Goal: Task Accomplishment & Management: Complete application form

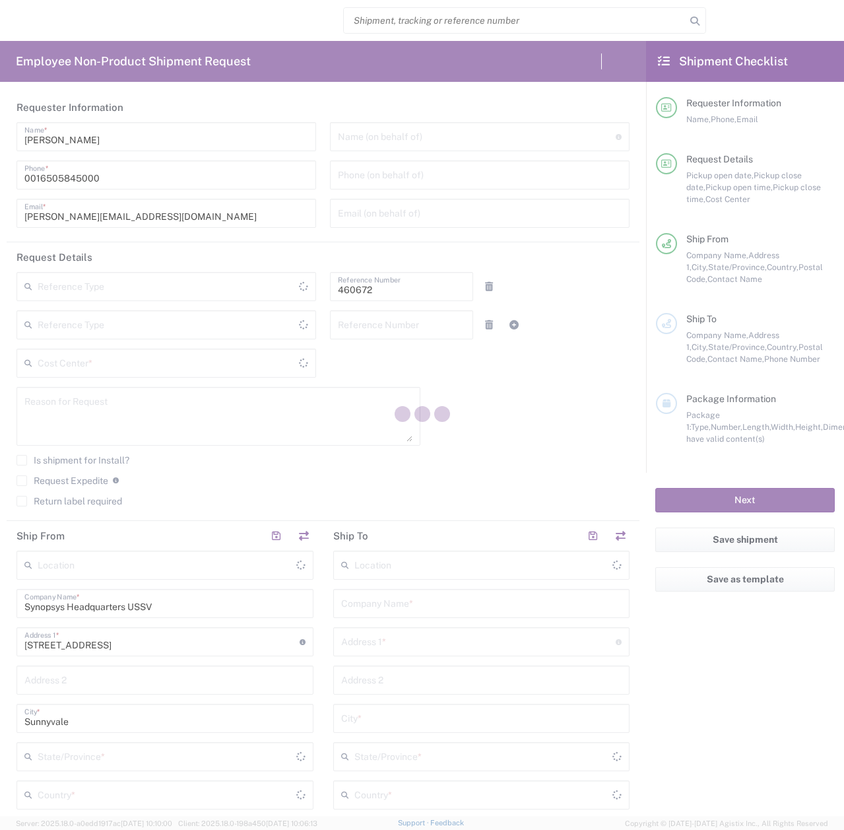
type input "Department"
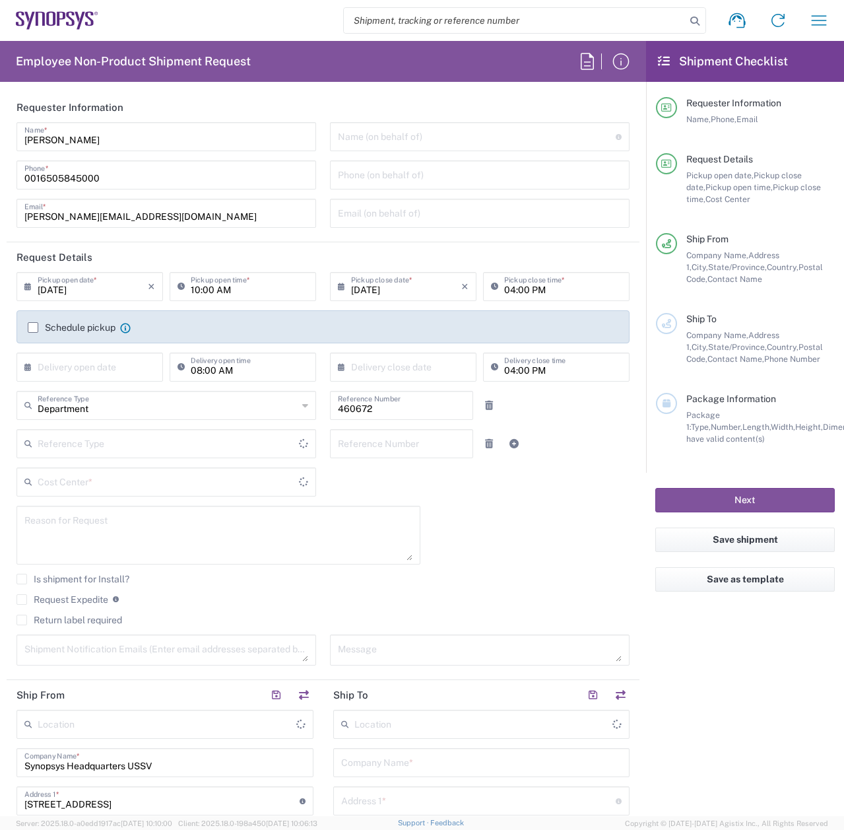
type input "United States"
type input "Delivered at Place"
type input "California"
type input "US01, FIN, Distri 460672"
type input "United States"
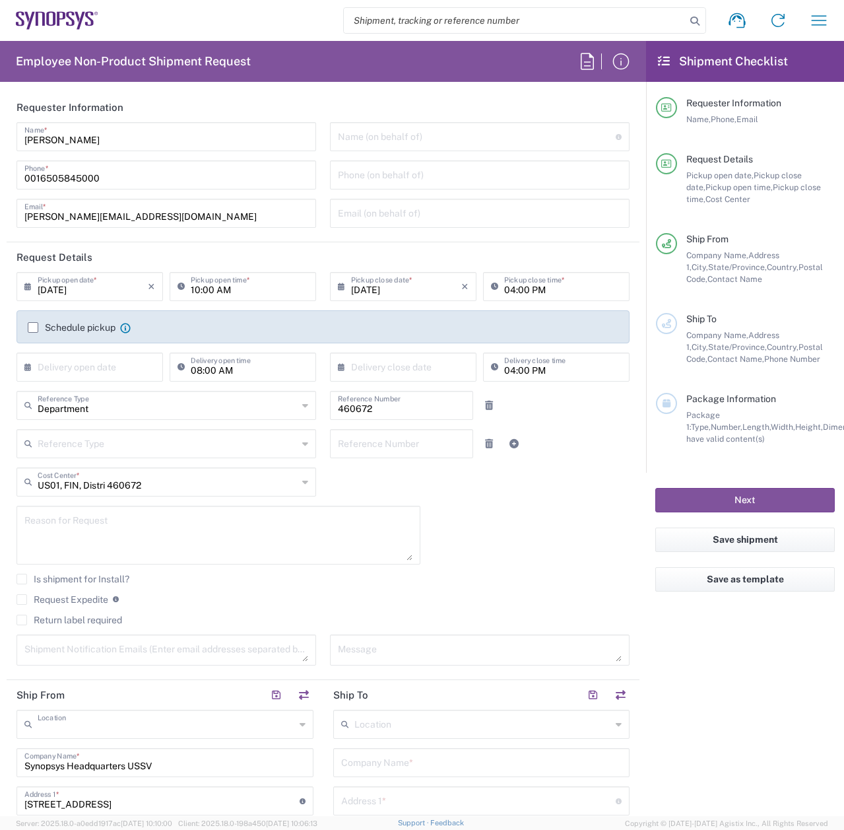
type input "Headquarters USSV"
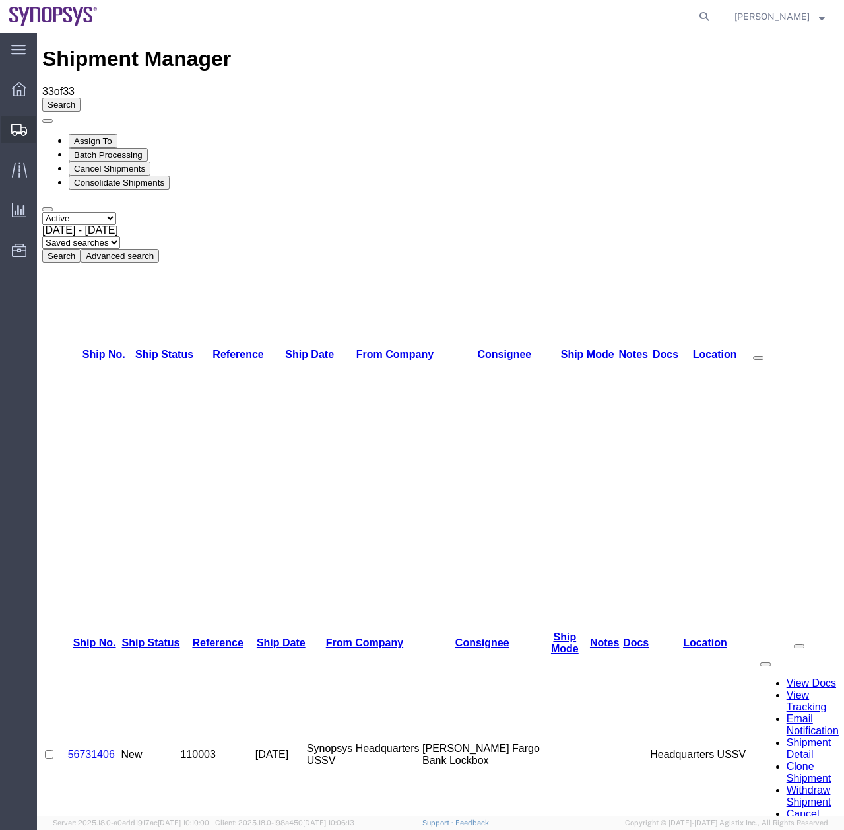
click at [9, 123] on div at bounding box center [19, 129] width 37 height 26
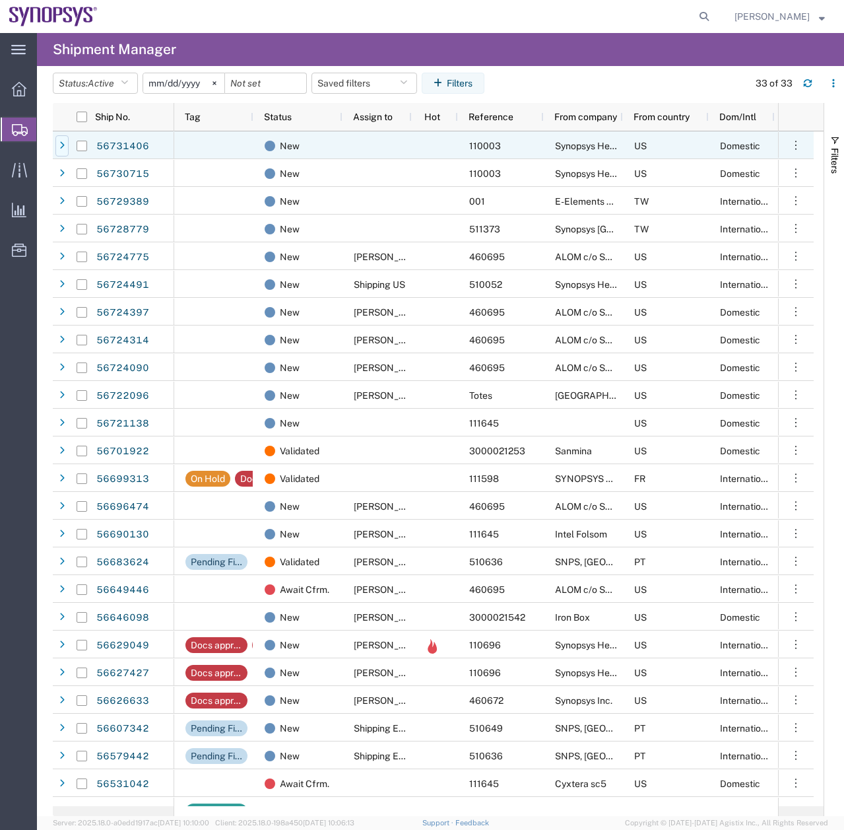
click at [59, 146] on div at bounding box center [61, 145] width 13 height 21
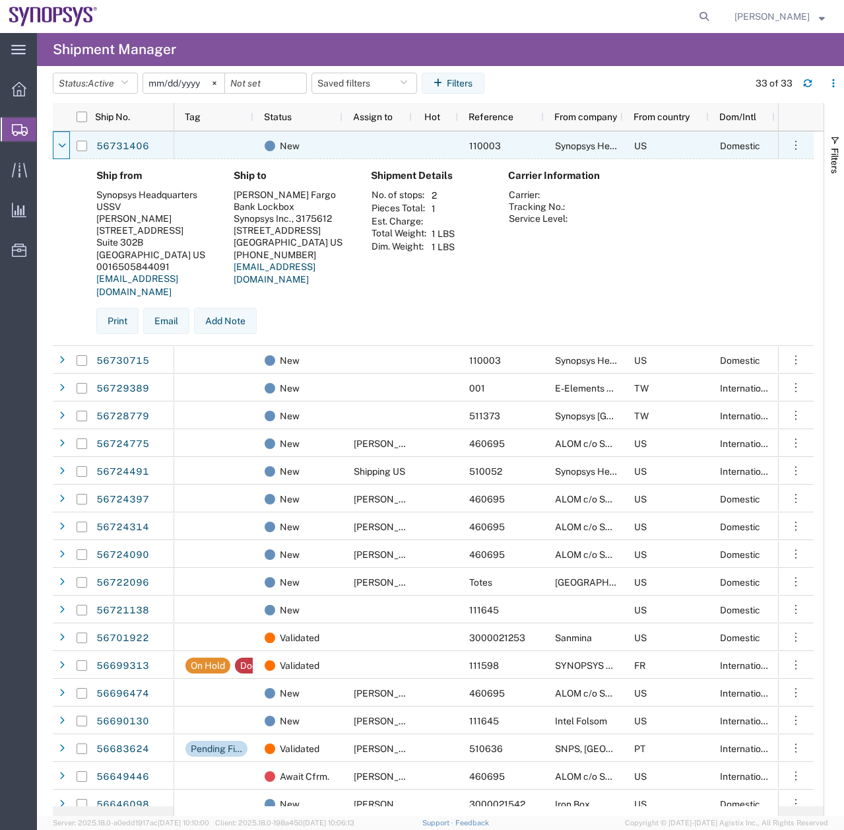
click at [59, 146] on icon at bounding box center [62, 145] width 8 height 9
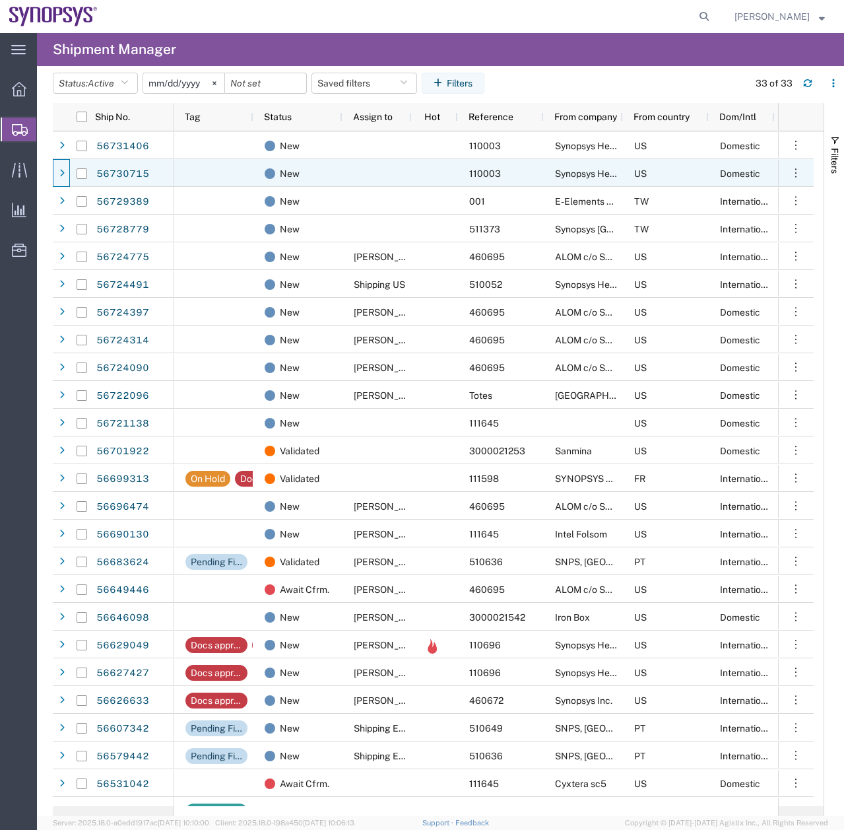
click at [60, 184] on span at bounding box center [61, 174] width 13 height 28
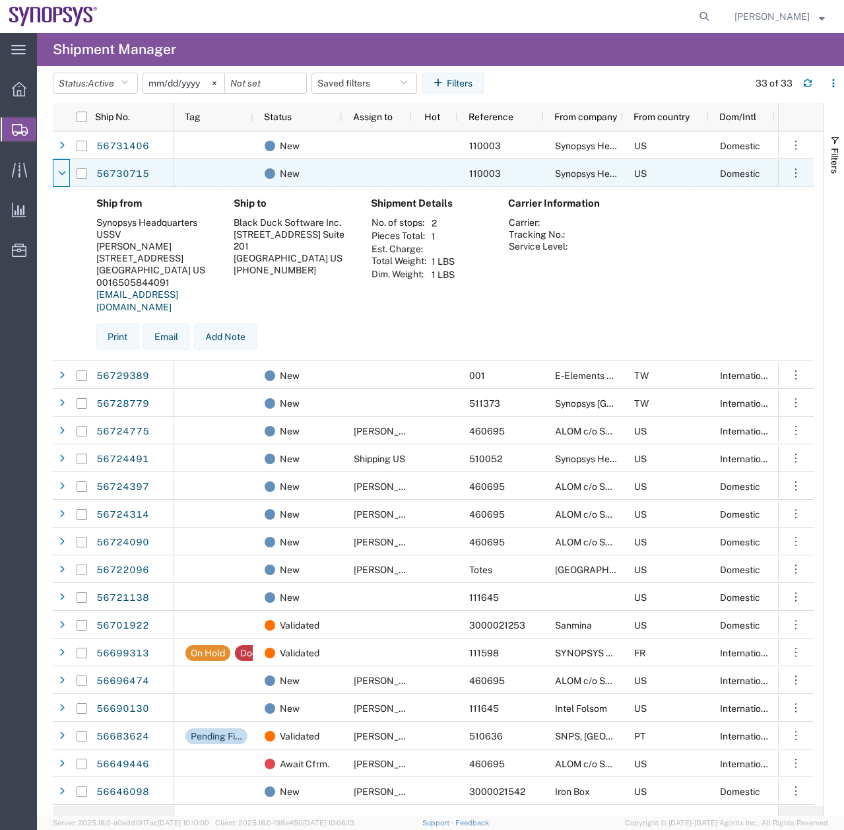
click at [60, 184] on span at bounding box center [61, 174] width 13 height 28
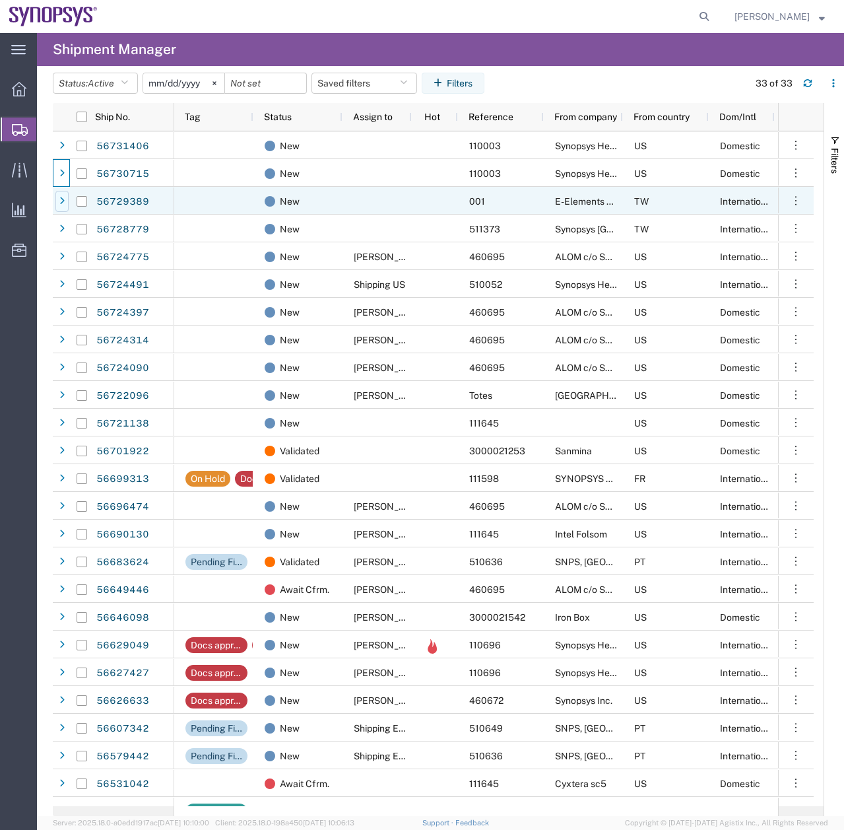
click at [65, 205] on div at bounding box center [61, 201] width 13 height 21
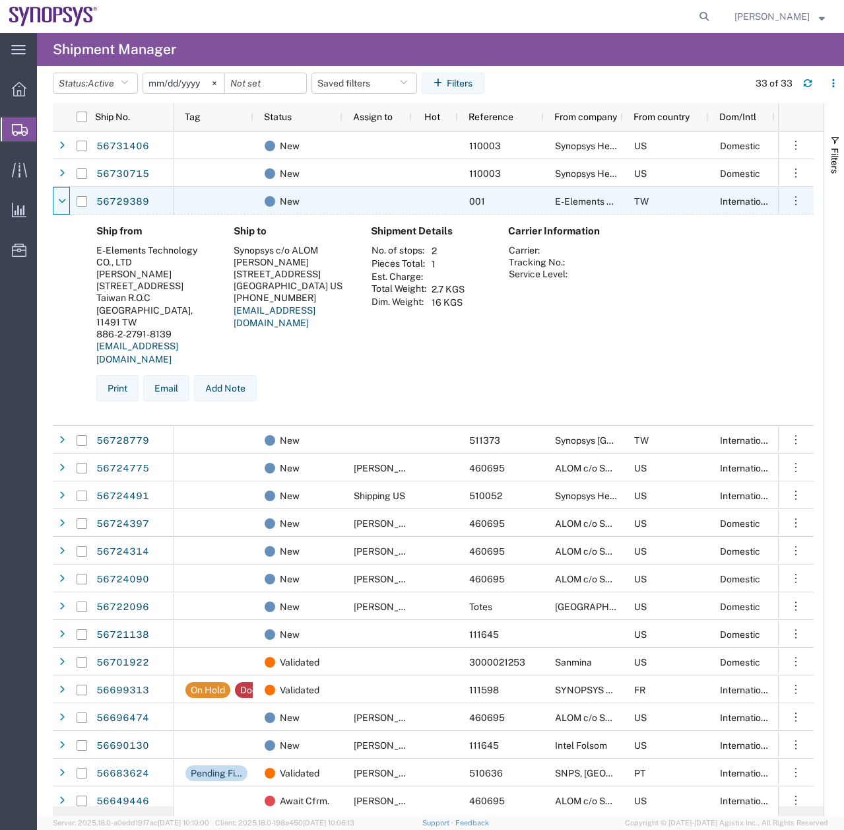
click at [65, 205] on icon at bounding box center [62, 201] width 8 height 9
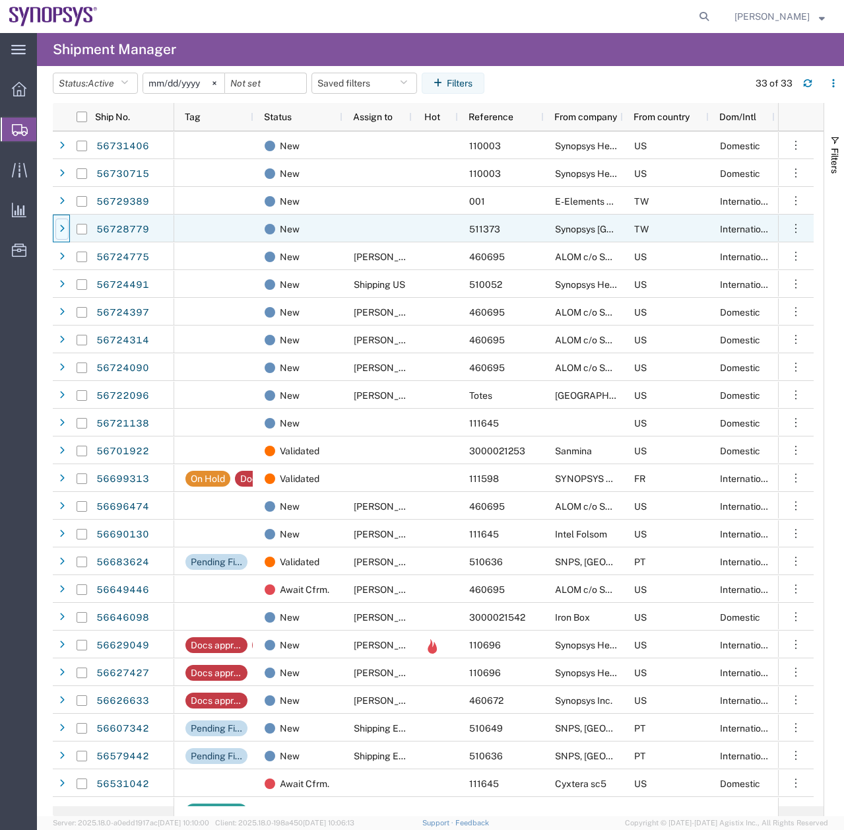
click at [61, 230] on icon at bounding box center [61, 228] width 5 height 9
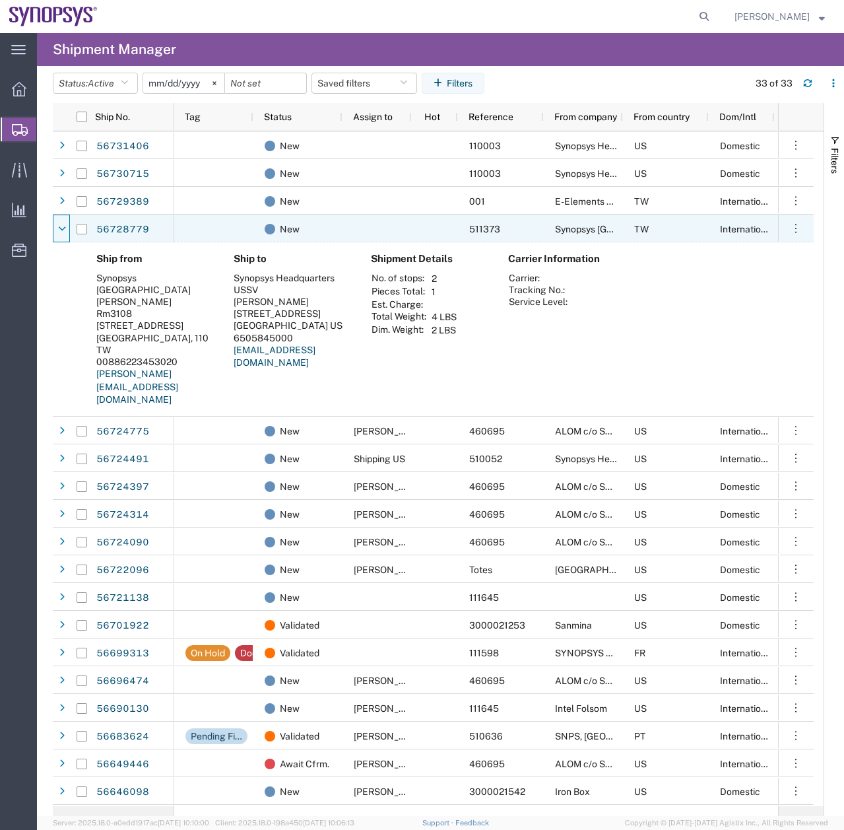
click at [61, 230] on icon at bounding box center [62, 228] width 8 height 9
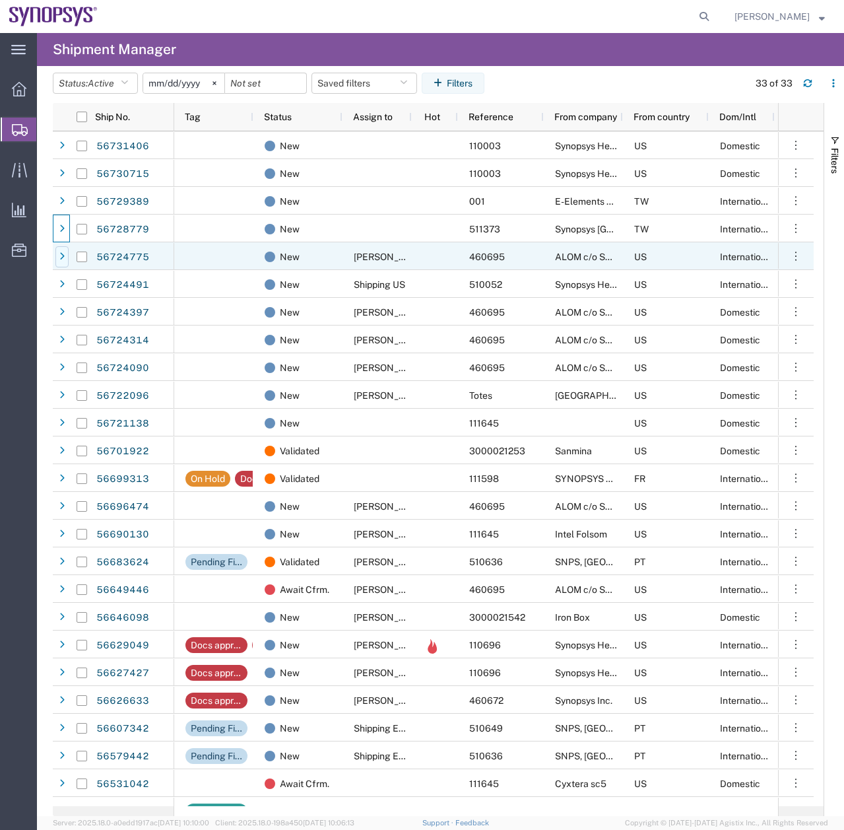
click at [61, 257] on icon at bounding box center [61, 256] width 5 height 9
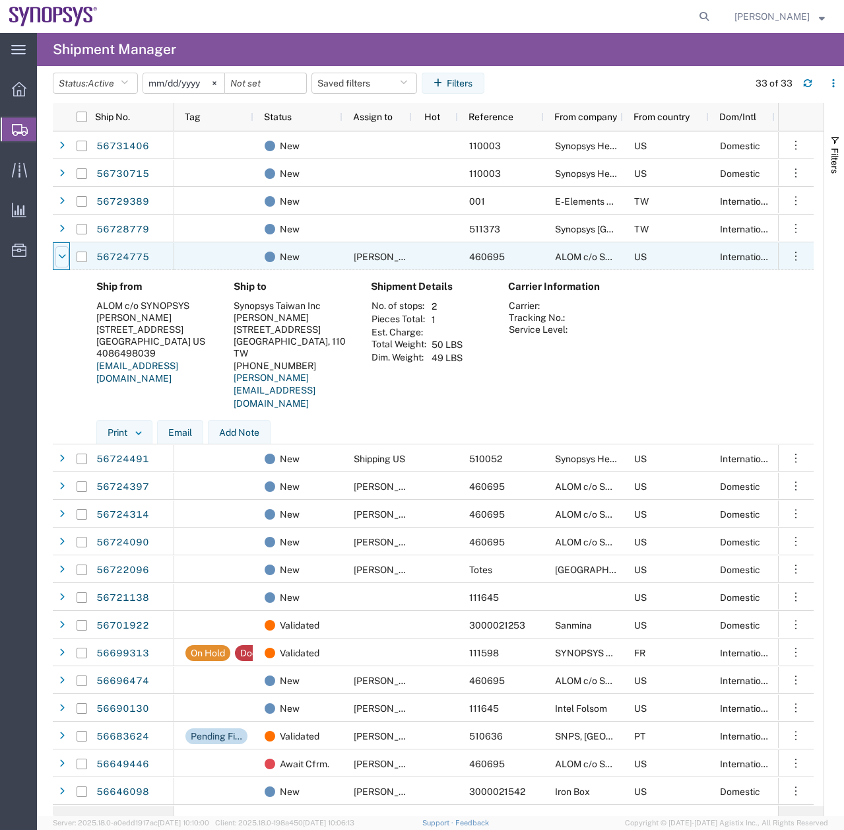
click at [63, 251] on div at bounding box center [61, 256] width 13 height 21
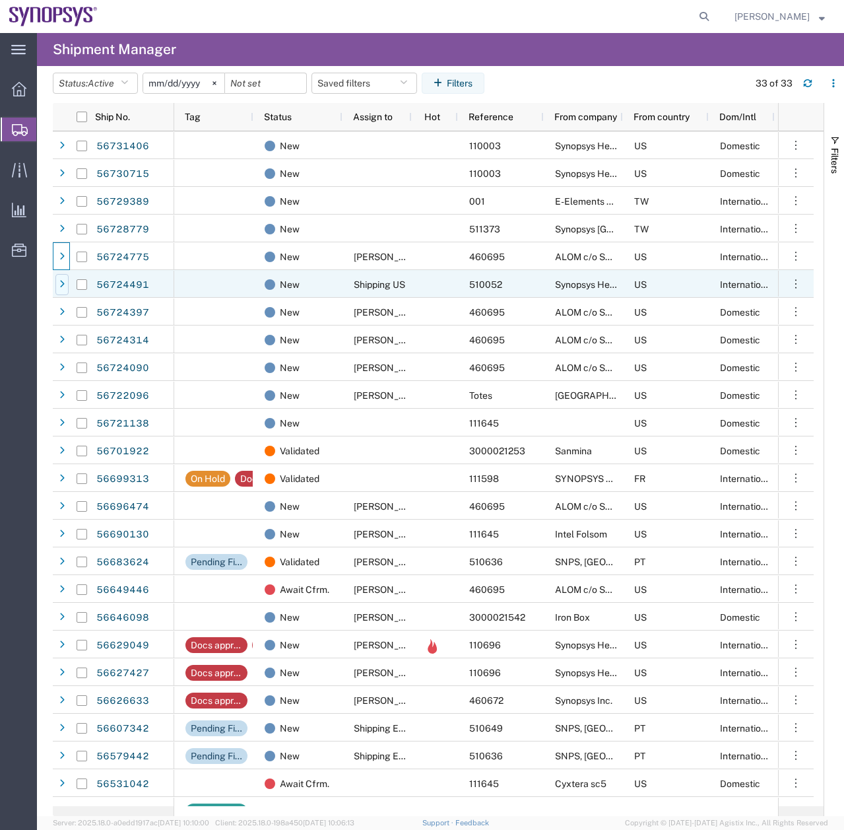
click at [62, 285] on icon at bounding box center [61, 284] width 5 height 9
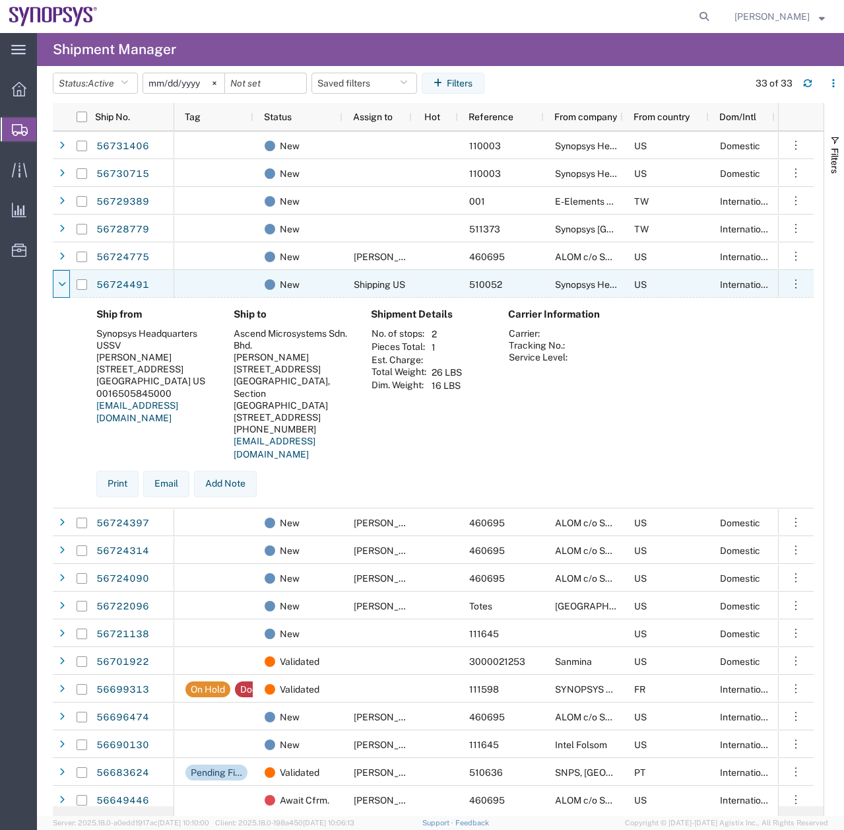
click at [62, 285] on icon at bounding box center [62, 284] width 8 height 9
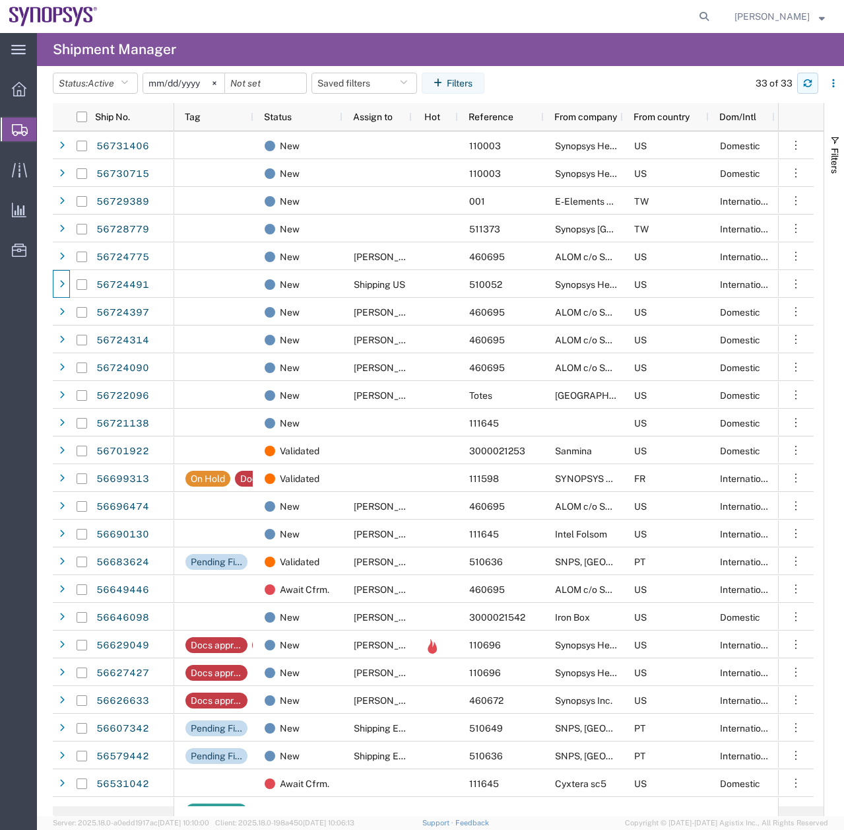
click at [803, 79] on button "button" at bounding box center [808, 83] width 21 height 21
click at [711, 12] on icon at bounding box center [704, 16] width 18 height 18
type input "884019467953"
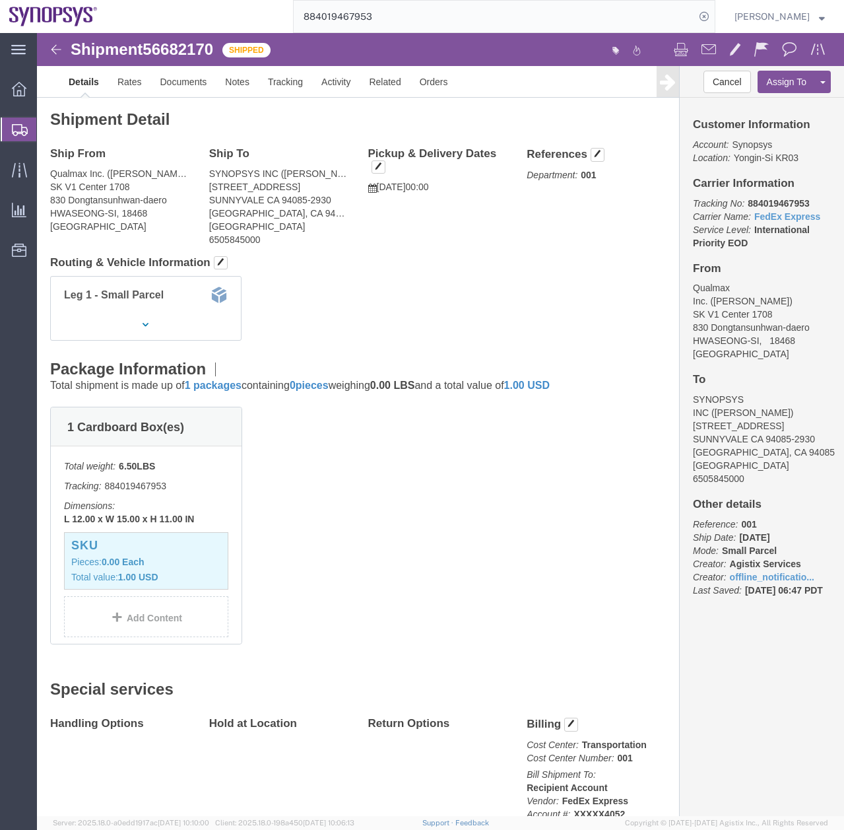
drag, startPoint x: 25, startPoint y: 129, endPoint x: 184, endPoint y: 7, distance: 200.1
click at [25, 129] on icon at bounding box center [20, 130] width 16 height 12
